Goal: Navigation & Orientation: Find specific page/section

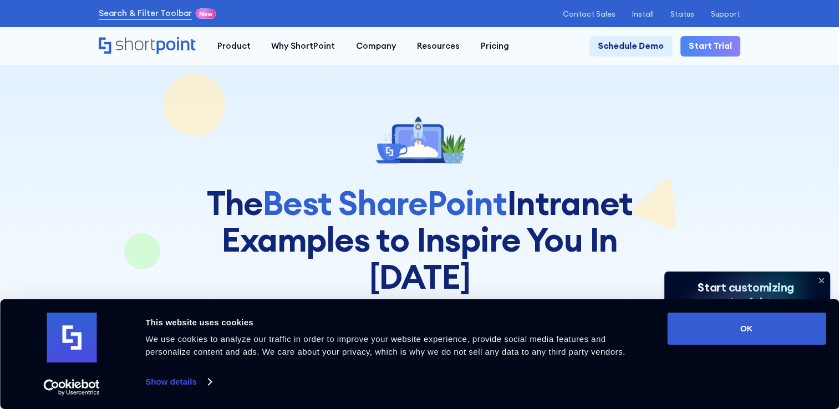
drag, startPoint x: 787, startPoint y: 331, endPoint x: 432, endPoint y: 231, distance: 368.8
click at [786, 331] on button "OK" at bounding box center [746, 329] width 159 height 32
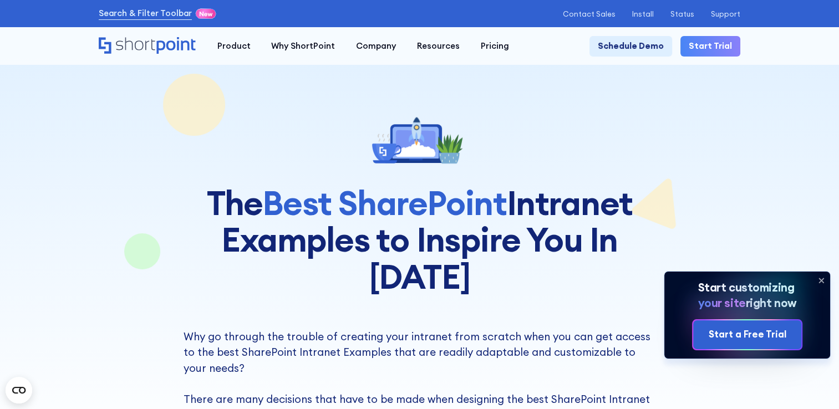
click at [820, 280] on icon at bounding box center [822, 281] width 18 height 18
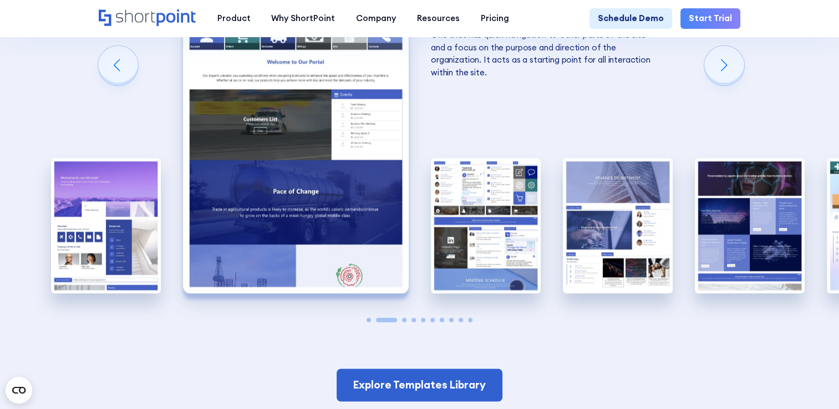
scroll to position [1719, 0]
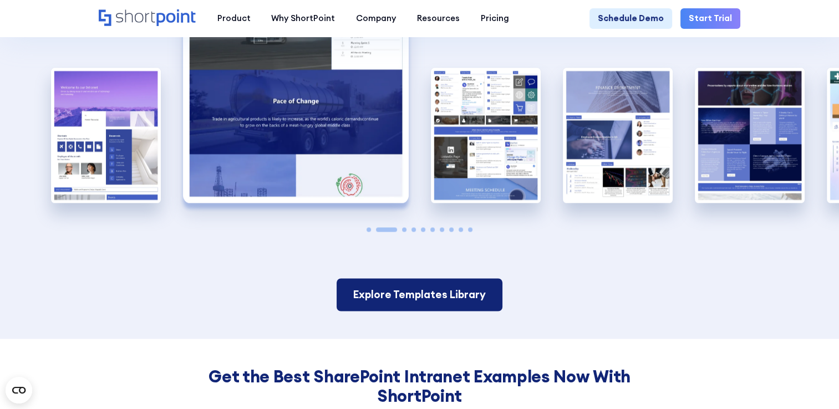
click at [439, 278] on link "Explore Templates Library" at bounding box center [420, 294] width 166 height 33
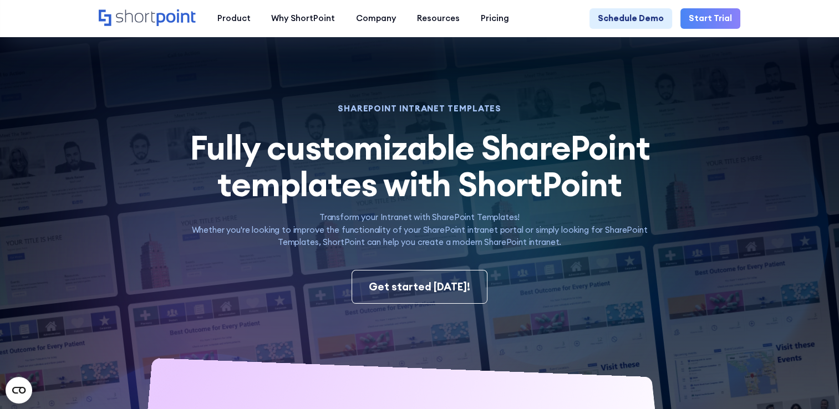
scroll to position [277, 0]
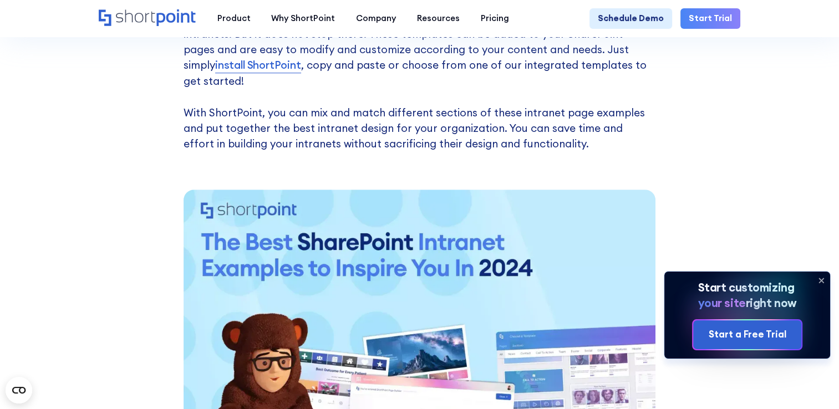
scroll to position [832, 0]
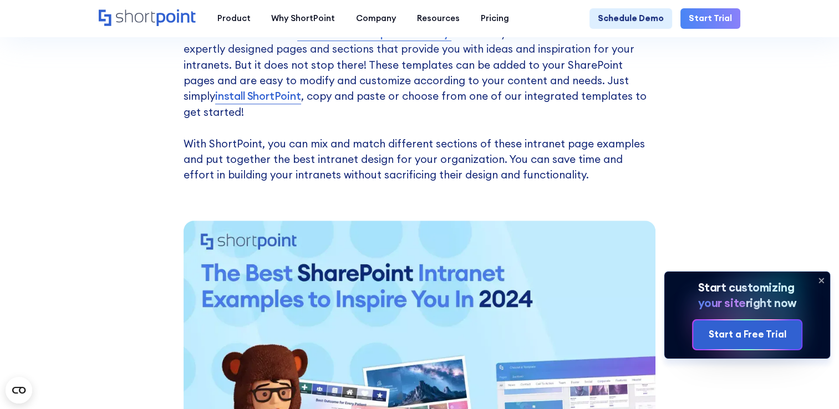
click at [824, 281] on icon at bounding box center [822, 281] width 18 height 18
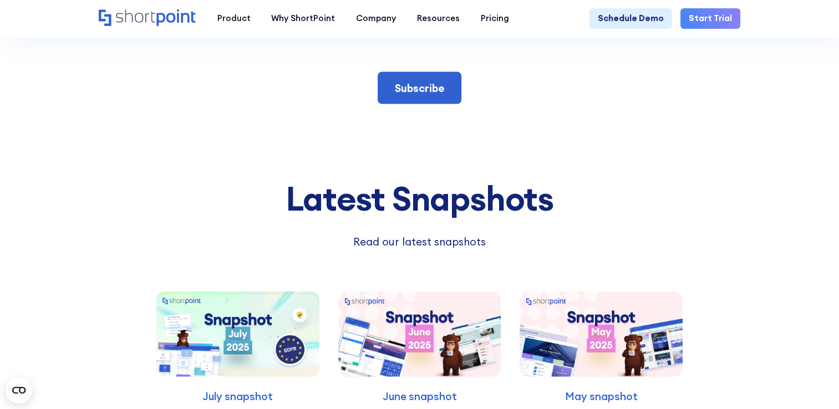
scroll to position [2330, 0]
